Goal: Task Accomplishment & Management: Manage account settings

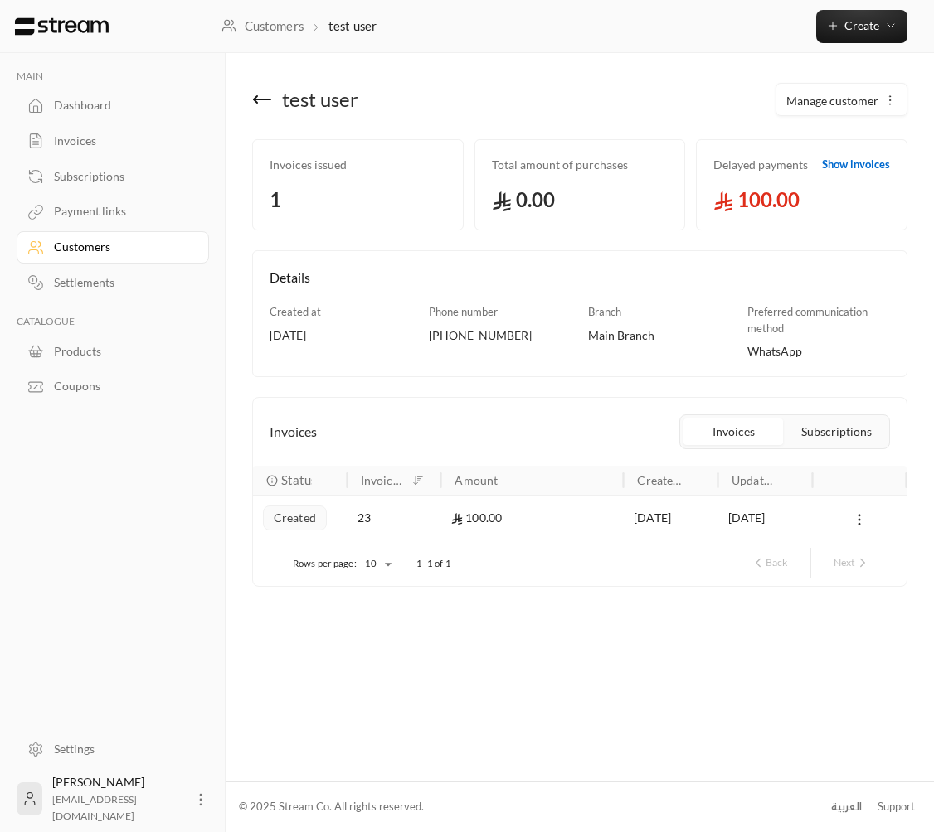
click at [116, 145] on div "Invoices" at bounding box center [121, 141] width 134 height 17
